Goal: Find specific page/section: Find specific page/section

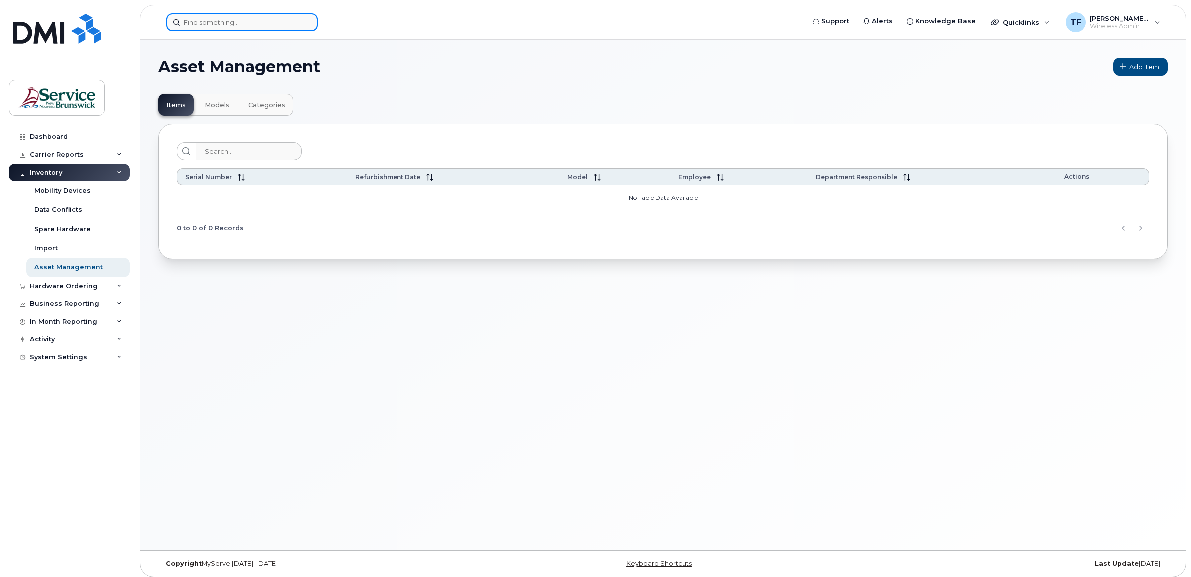
click at [228, 27] on input at bounding box center [241, 22] width 151 height 18
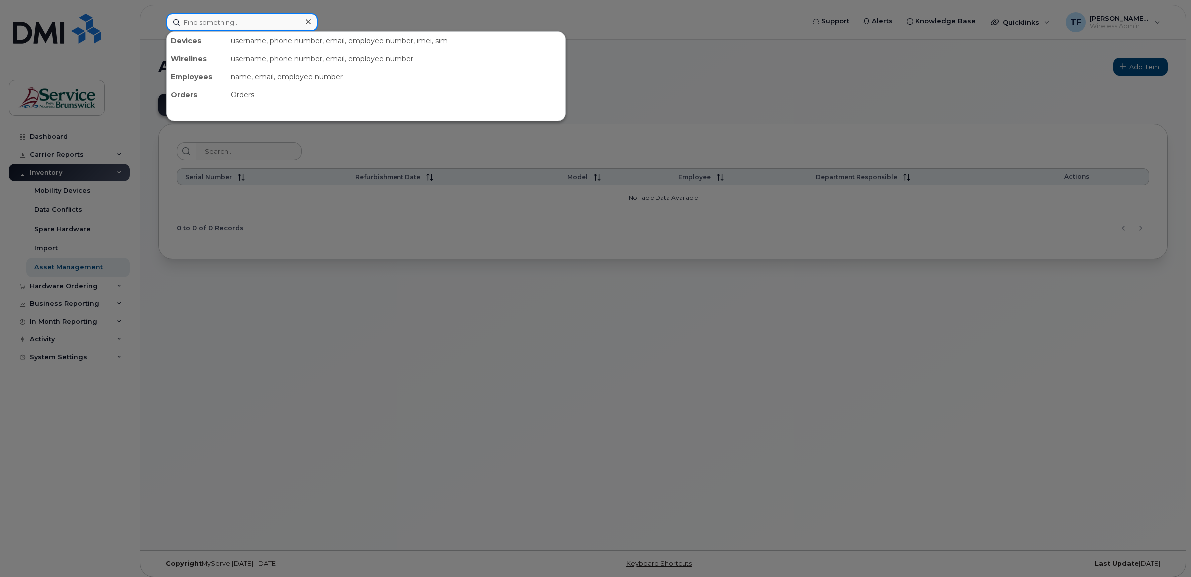
paste input "5066238029"
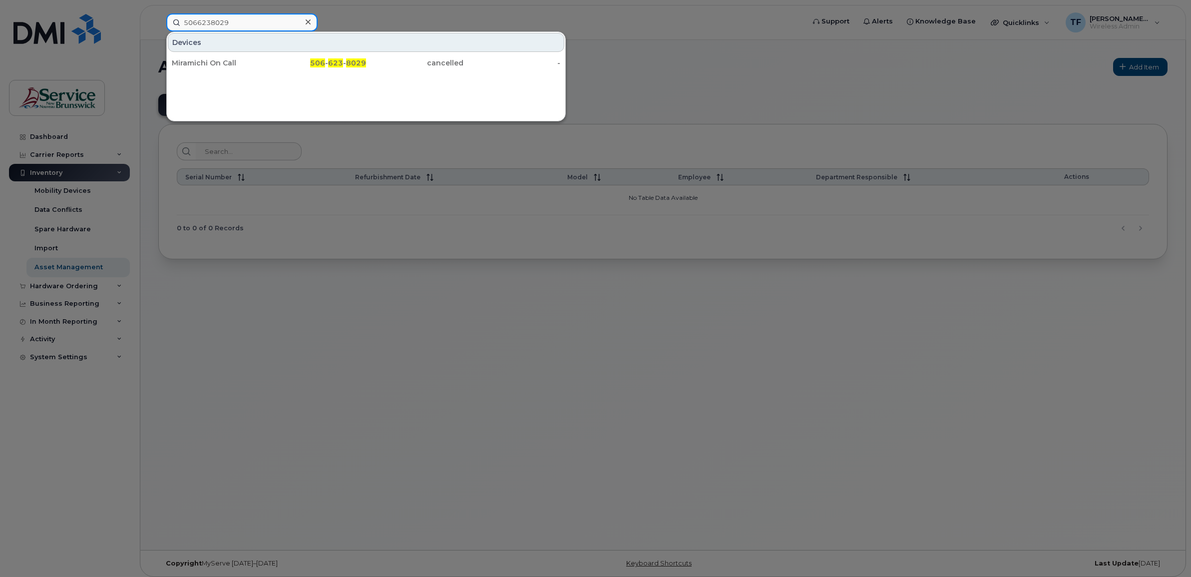
type input "5066238029"
click at [886, 387] on div at bounding box center [595, 288] width 1191 height 577
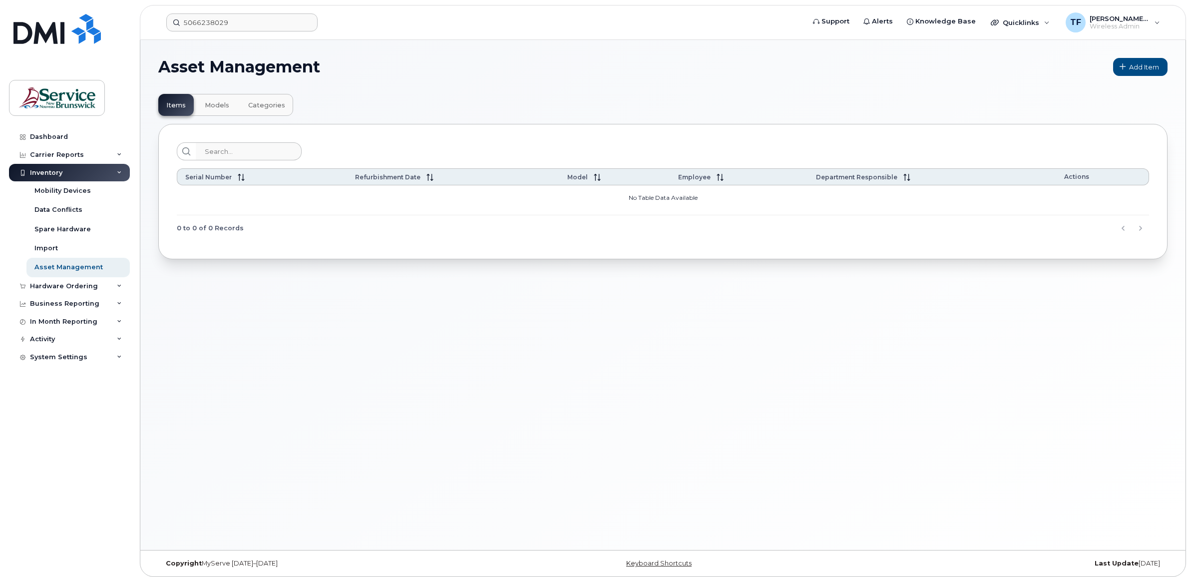
click at [410, 74] on h1 "Asset Management" at bounding box center [633, 67] width 950 height 16
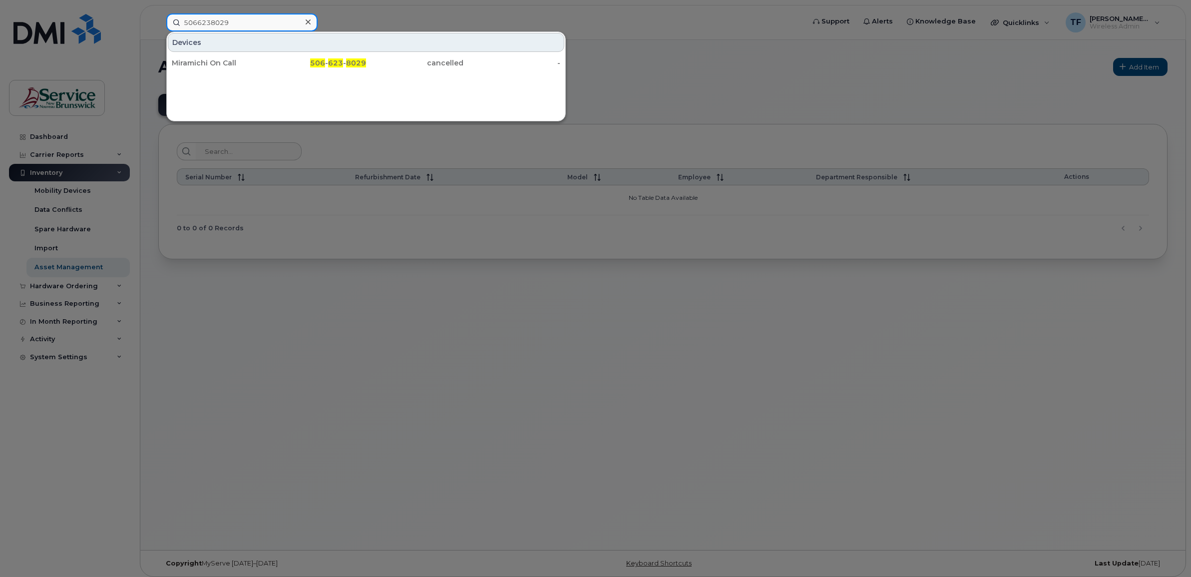
click at [253, 24] on input "5066238029" at bounding box center [241, 22] width 151 height 18
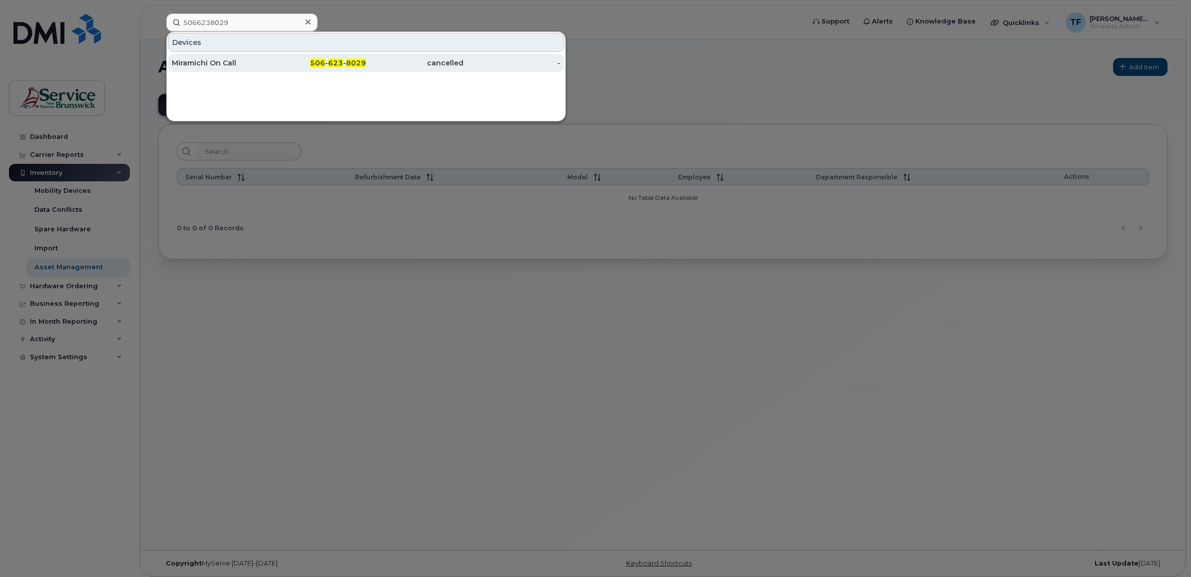
click at [205, 60] on div "Miramichi On Call" at bounding box center [220, 63] width 97 height 10
